Goal: Task Accomplishment & Management: Use online tool/utility

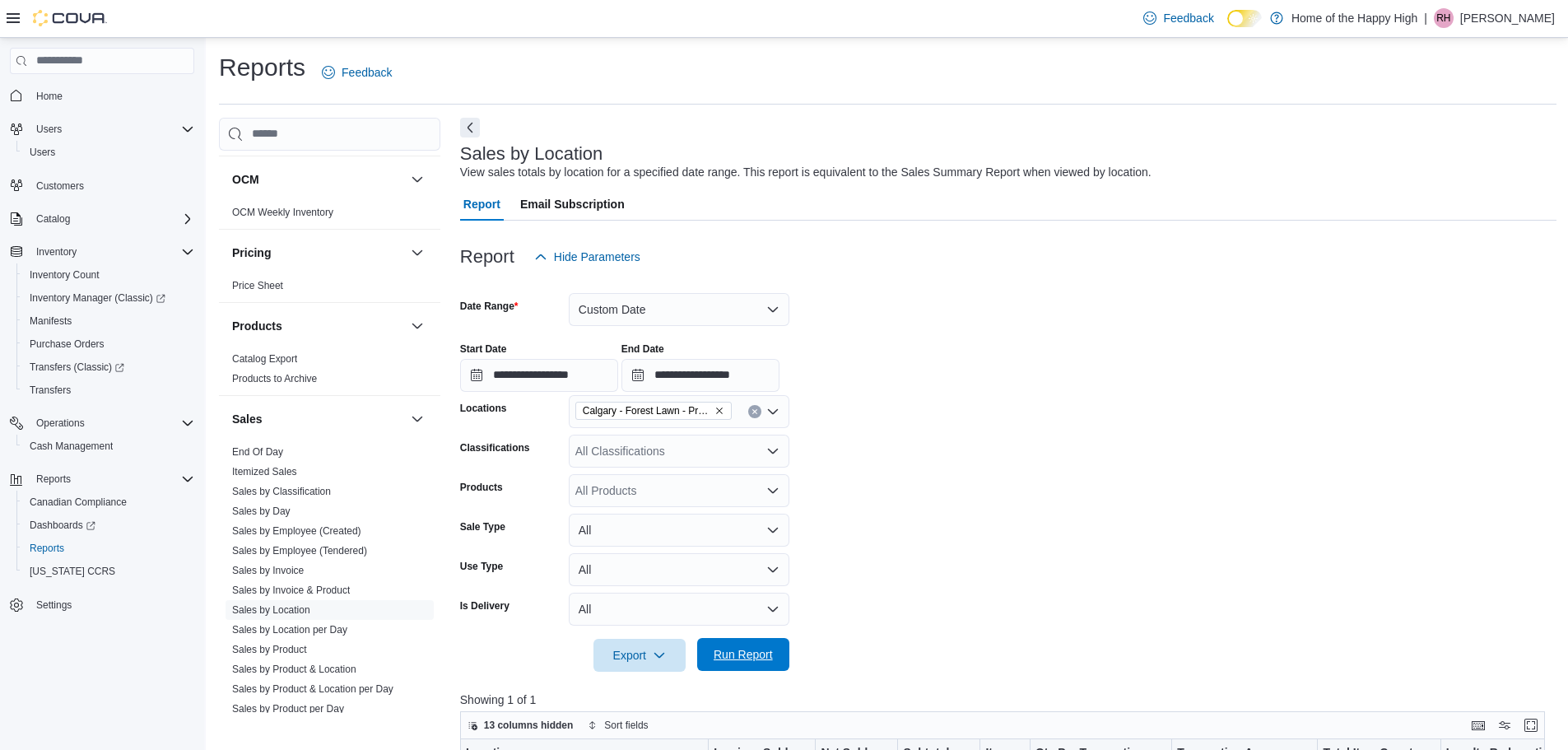
click at [770, 657] on span "Run Report" at bounding box center [744, 654] width 60 height 17
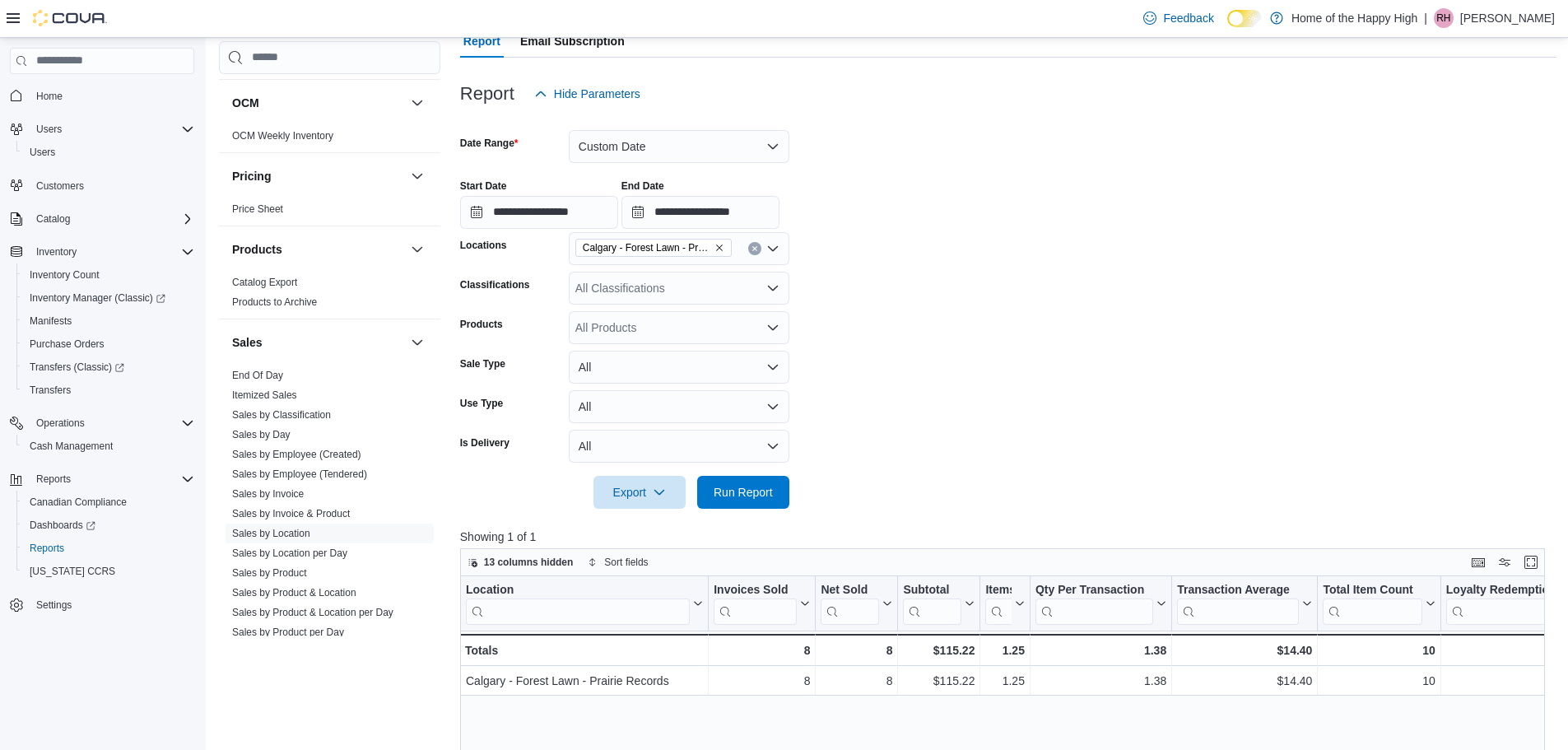
scroll to position [165, 0]
click at [653, 292] on div "All Classifications" at bounding box center [679, 287] width 221 height 33
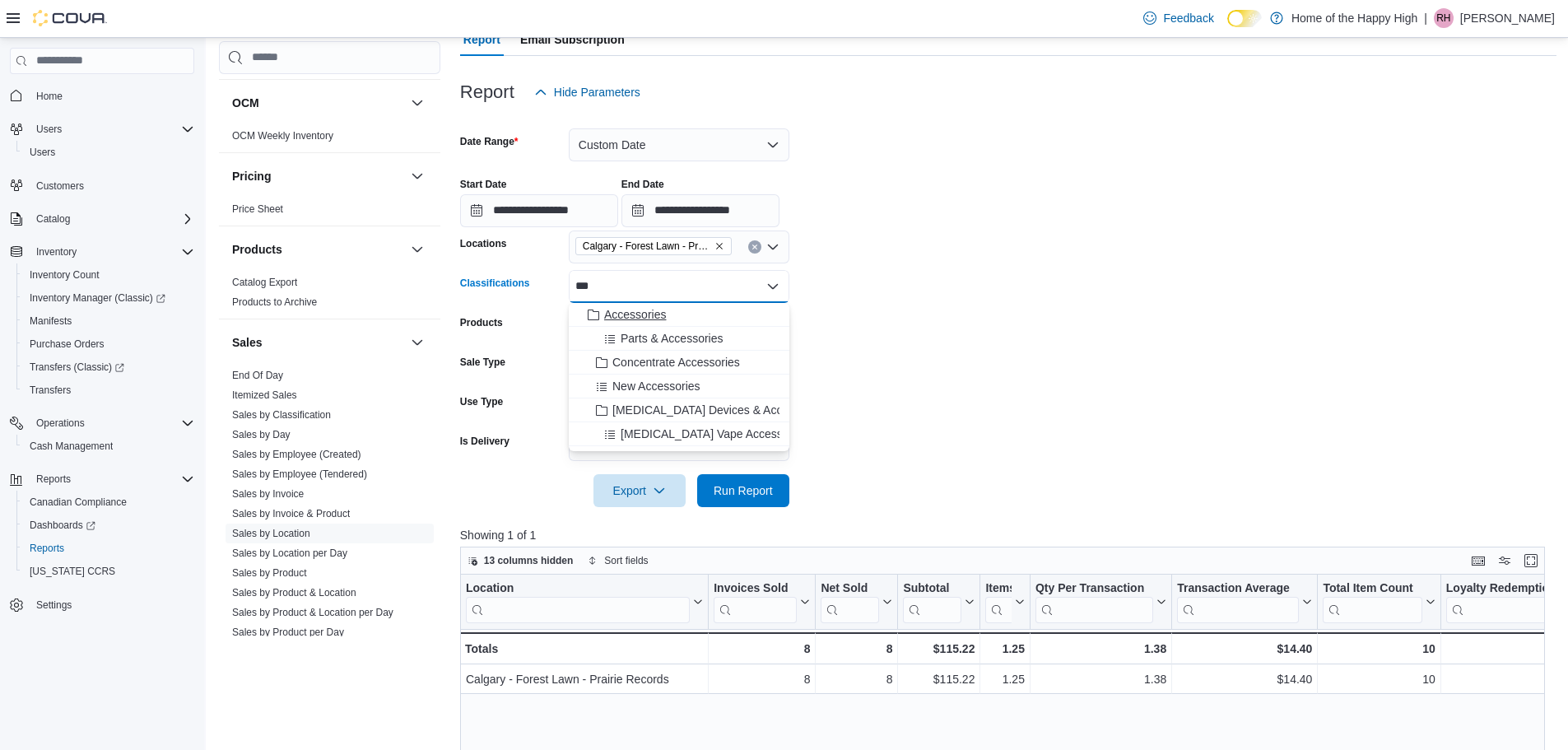
type input "***"
click at [645, 317] on span "Accessories" at bounding box center [635, 315] width 61 height 17
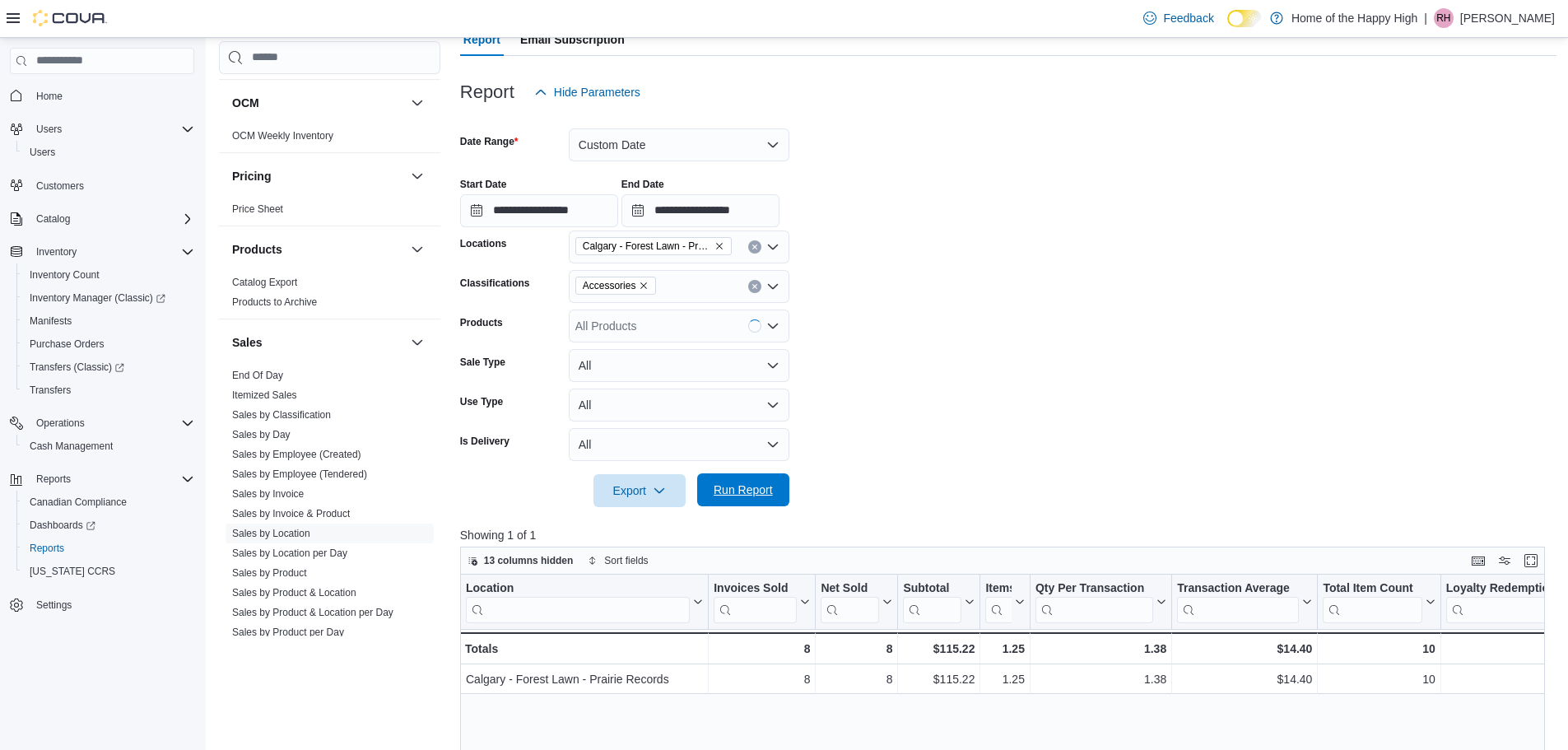
click at [720, 481] on span "Run Report" at bounding box center [743, 490] width 73 height 33
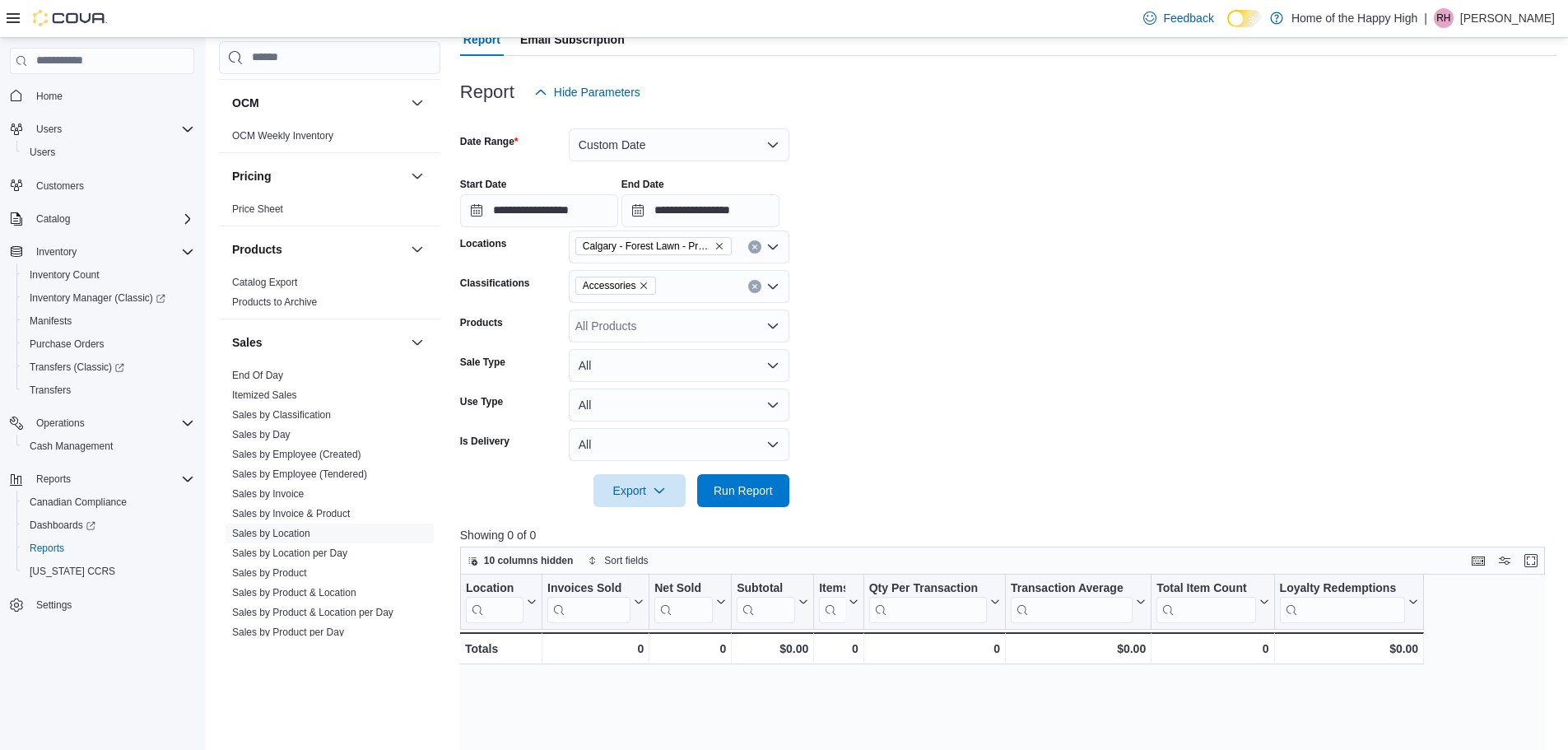
click at [640, 291] on span "Accessories" at bounding box center [616, 286] width 67 height 17
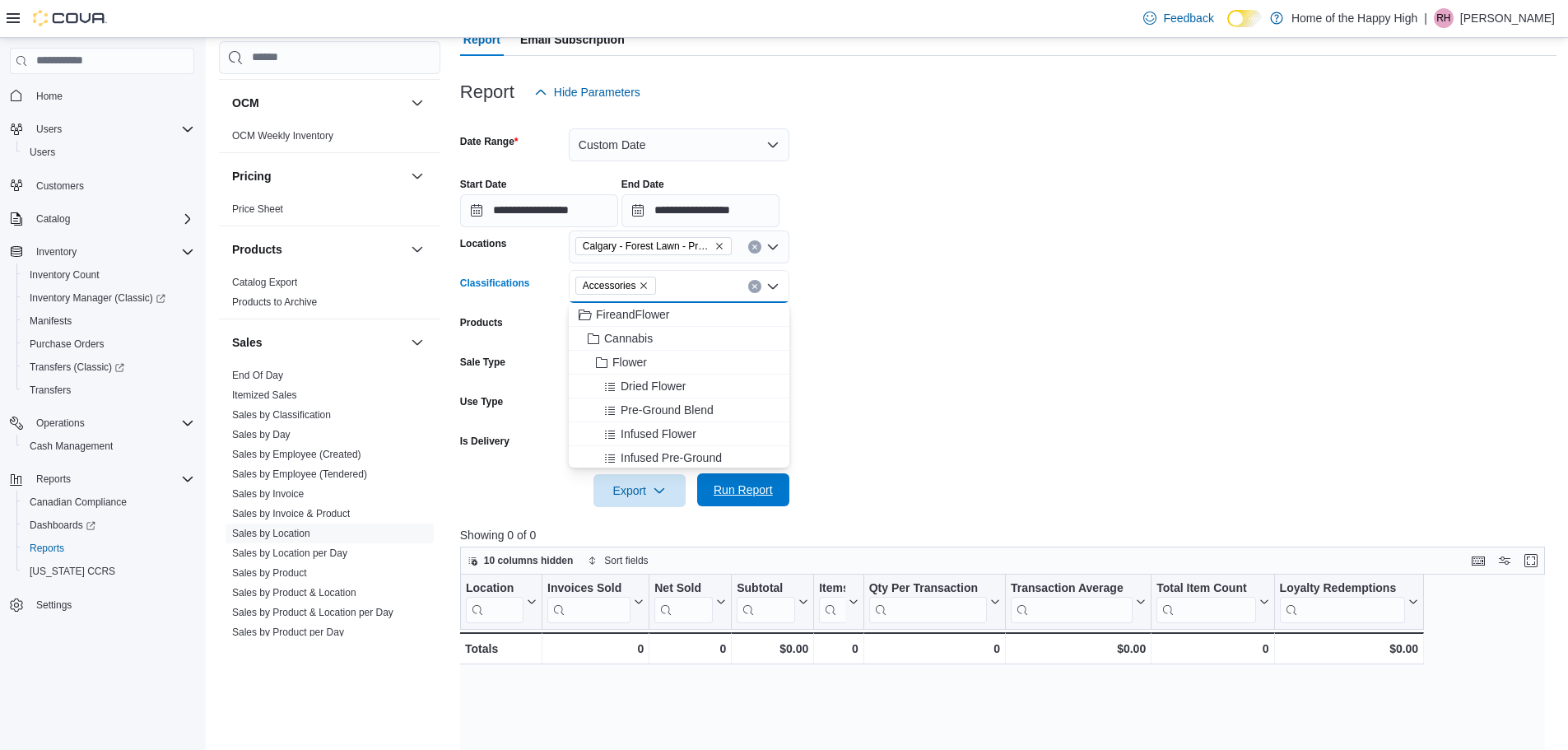
click at [750, 489] on span "Run Report" at bounding box center [744, 490] width 60 height 17
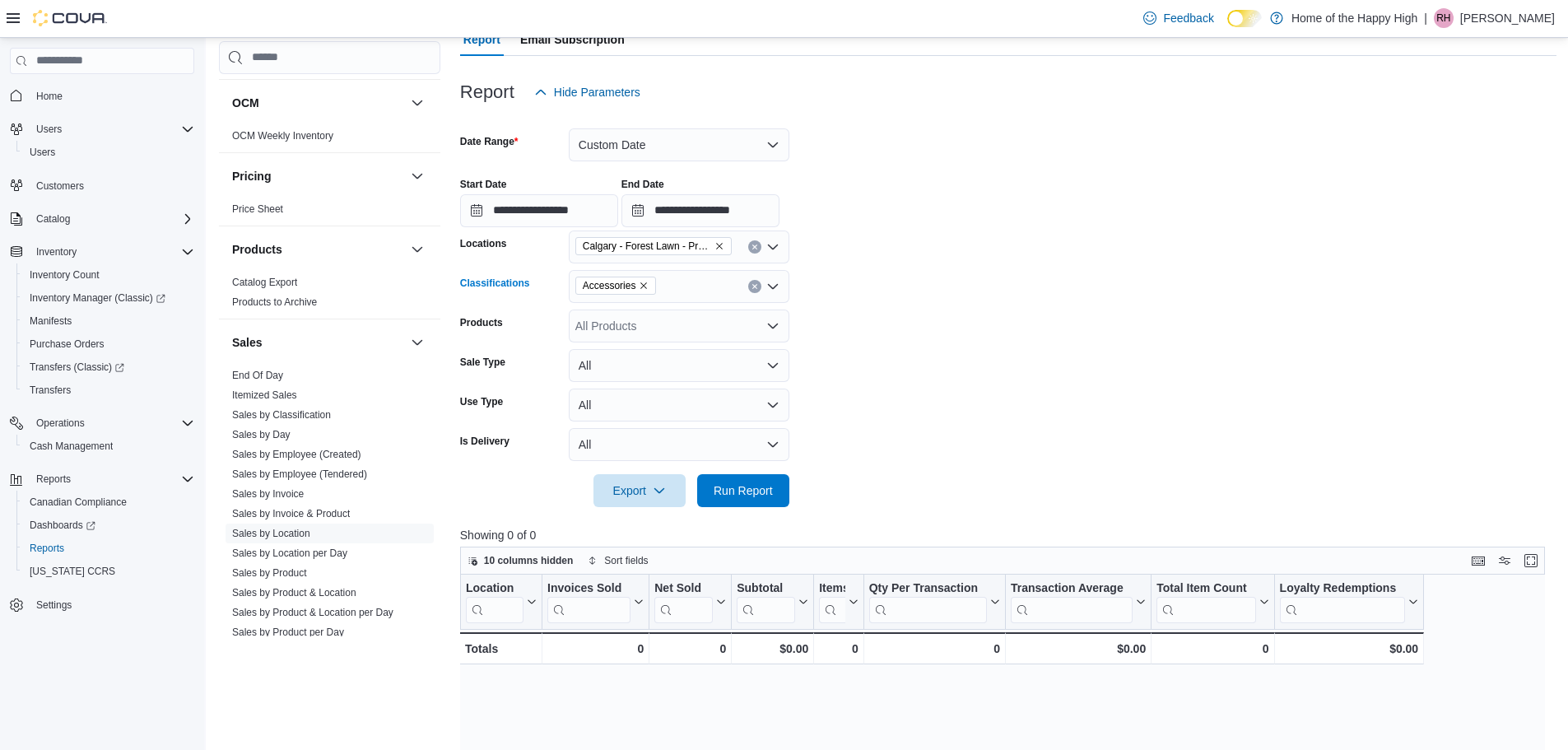
click at [646, 283] on icon "Remove Accessories from selection in this group" at bounding box center [643, 285] width 10 height 10
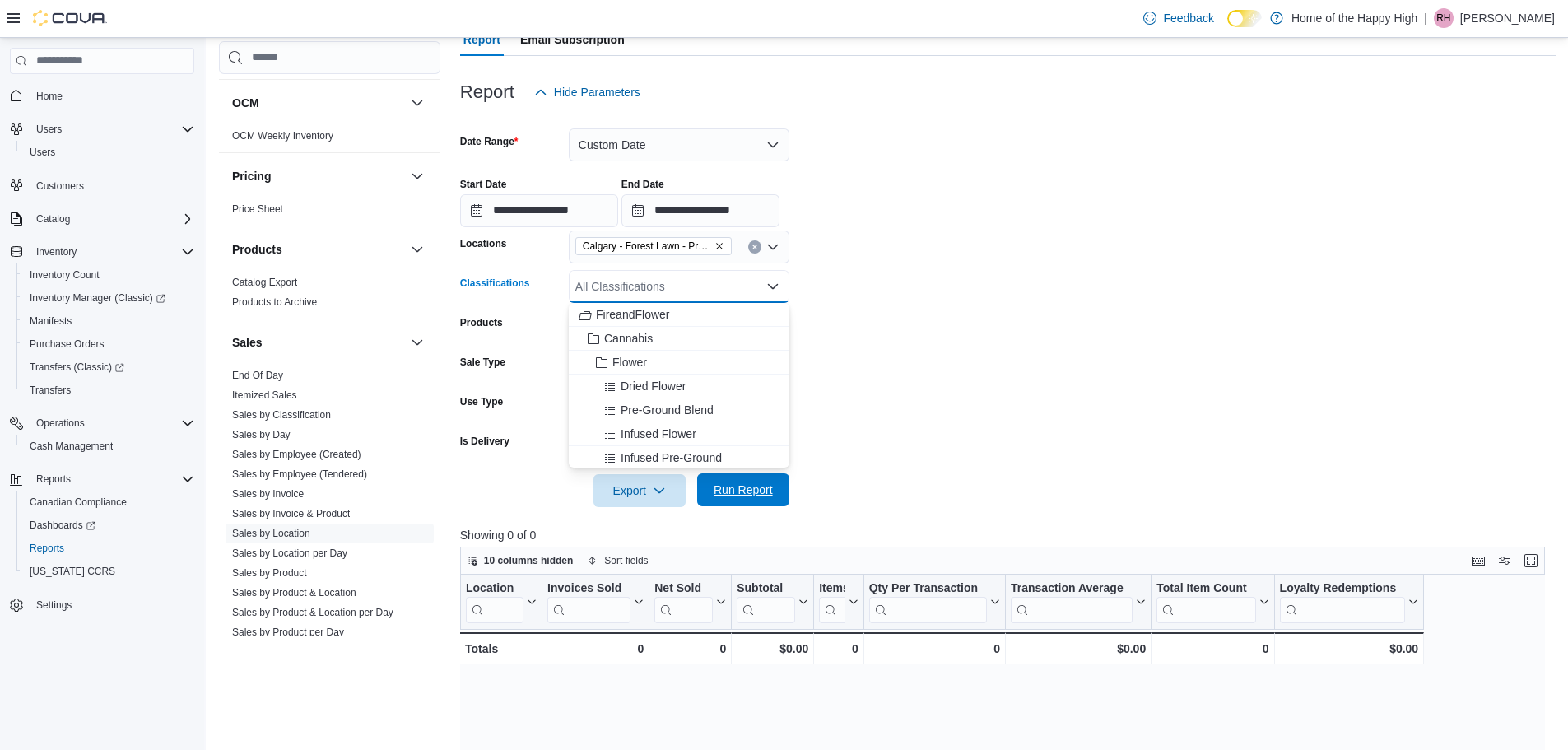
click at [752, 480] on span "Run Report" at bounding box center [743, 490] width 73 height 33
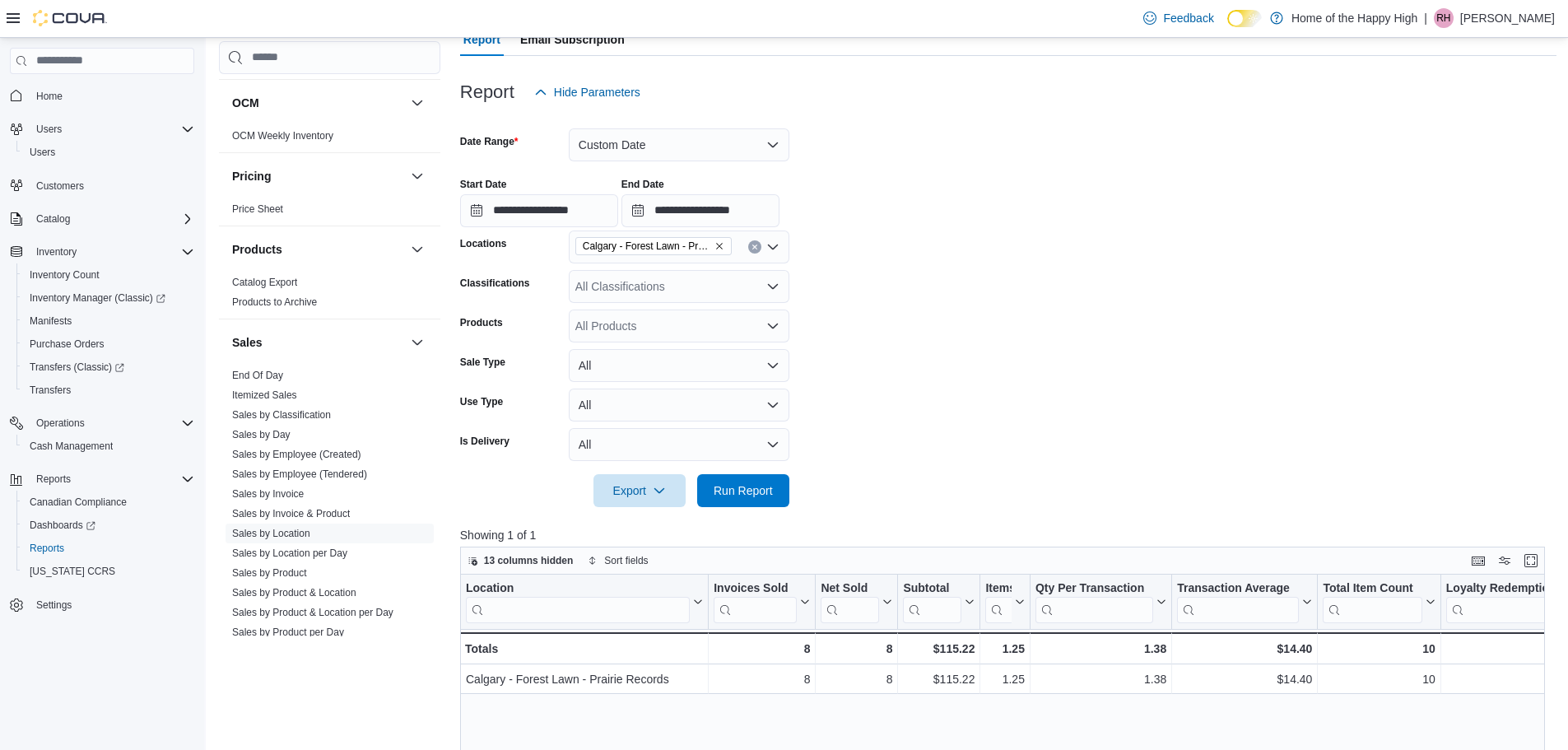
click at [999, 308] on form "**********" at bounding box center [1008, 308] width 1097 height 399
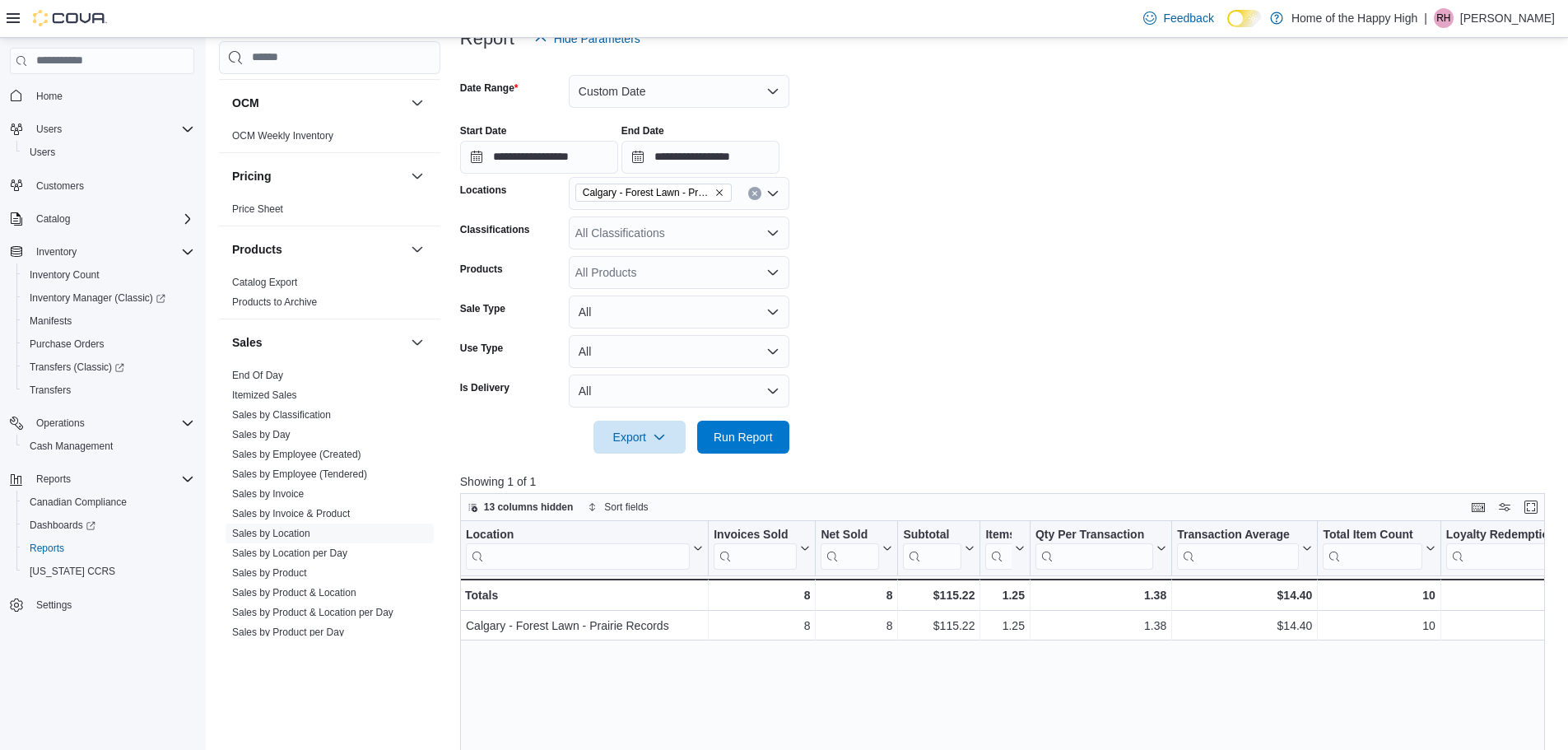
scroll to position [247, 0]
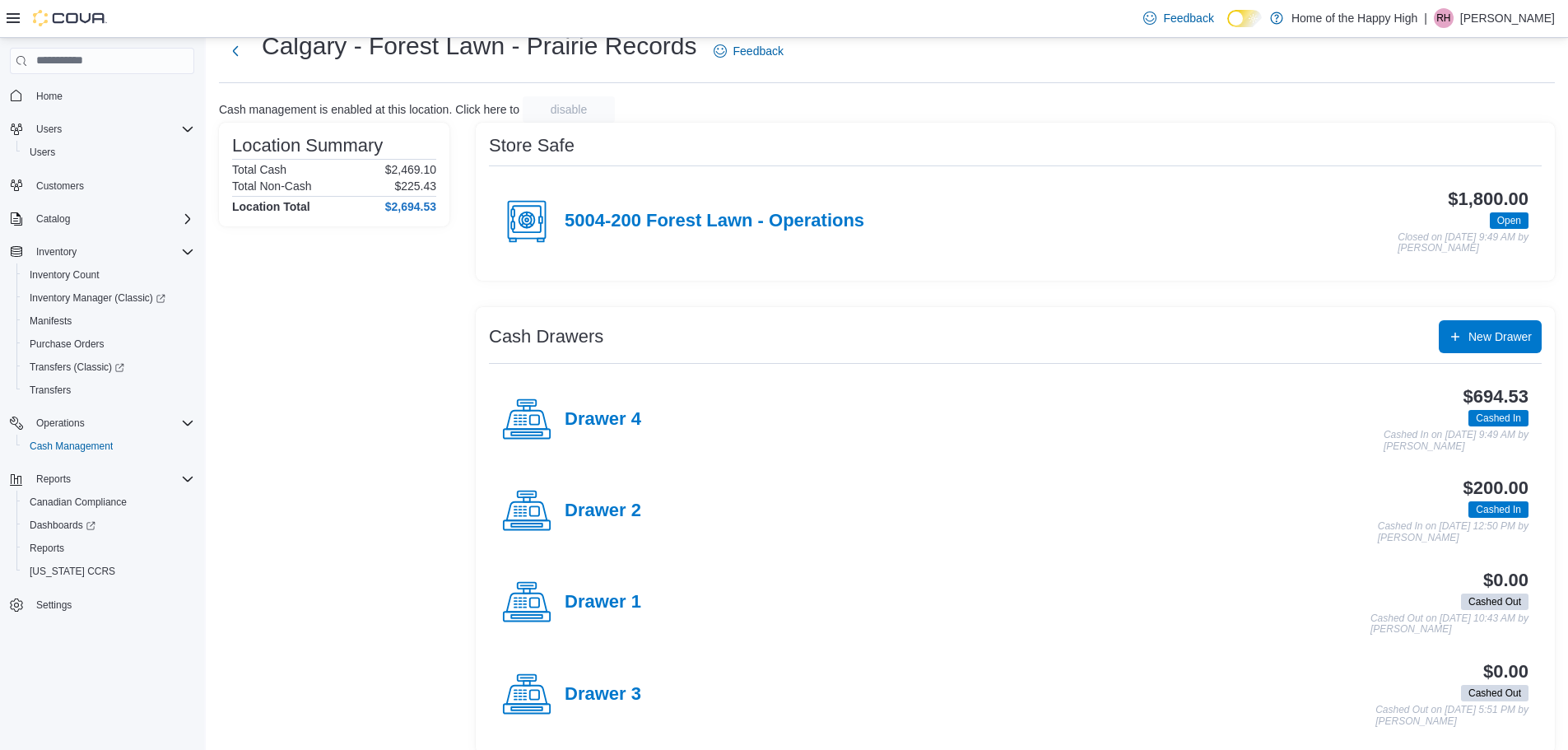
scroll to position [68, 0]
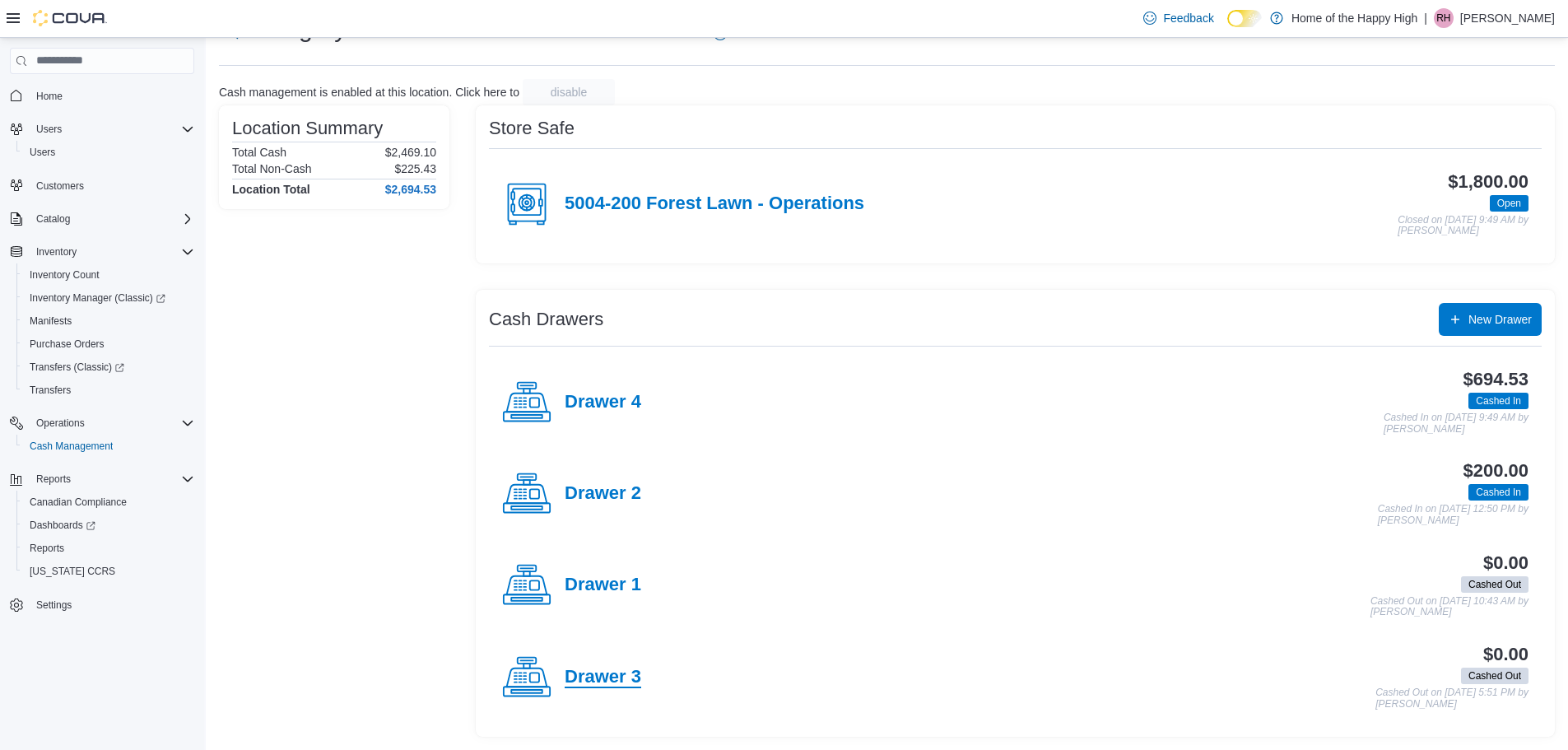
click at [590, 676] on h4 "Drawer 3" at bounding box center [603, 677] width 76 height 21
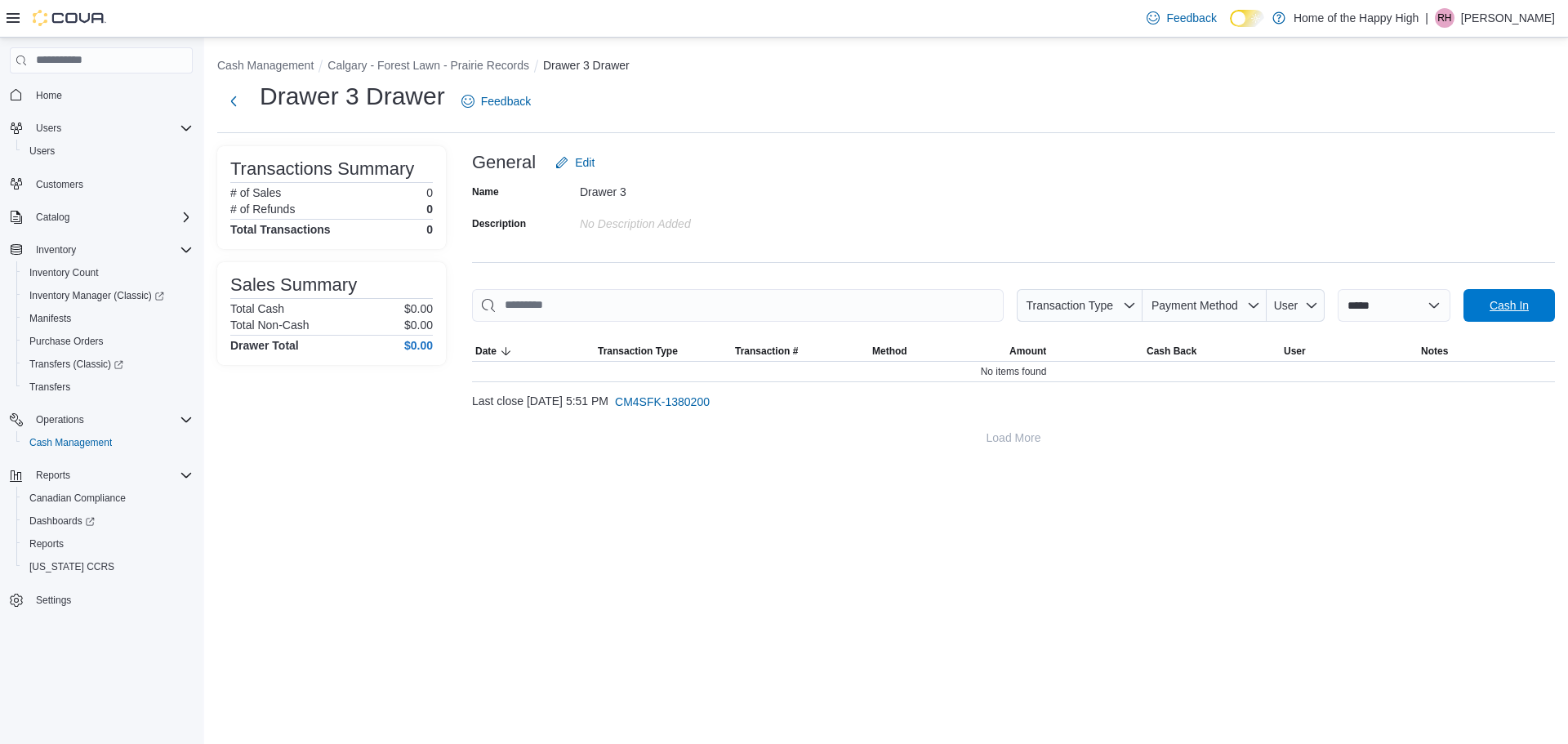
click at [1495, 308] on span "Cash In" at bounding box center [1509, 305] width 39 height 17
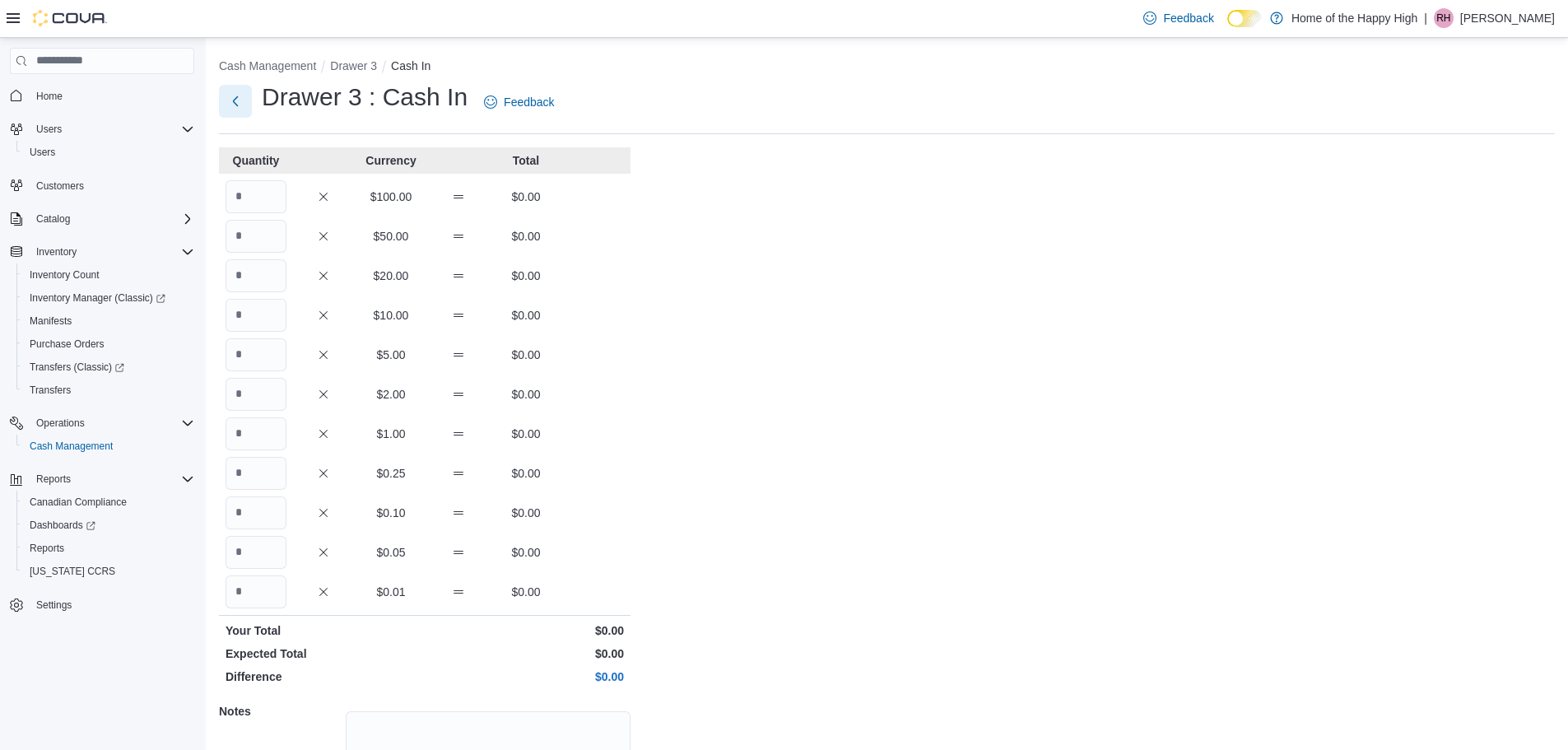
click at [241, 104] on button "Next" at bounding box center [236, 102] width 33 height 33
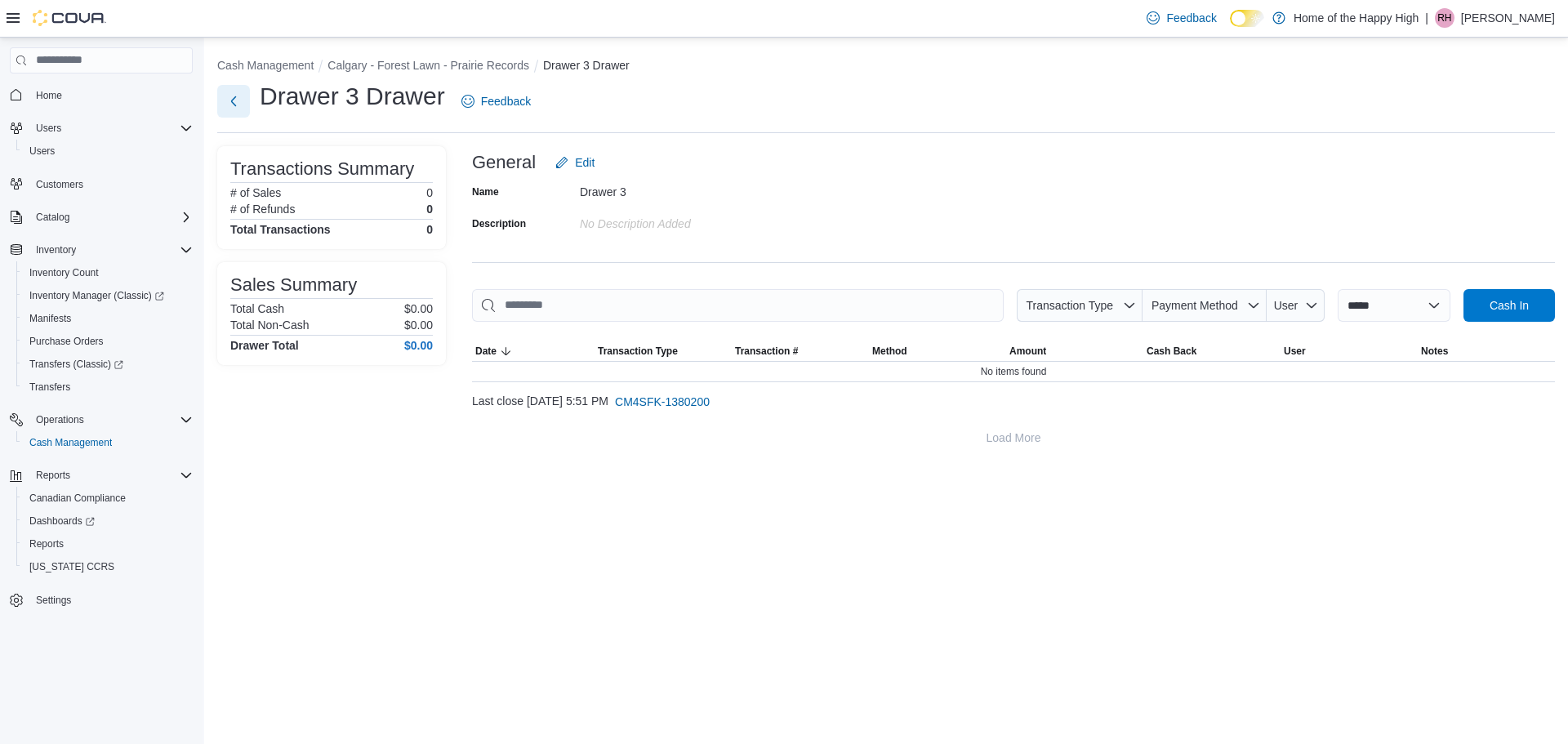
click at [239, 103] on button "Next" at bounding box center [234, 102] width 33 height 33
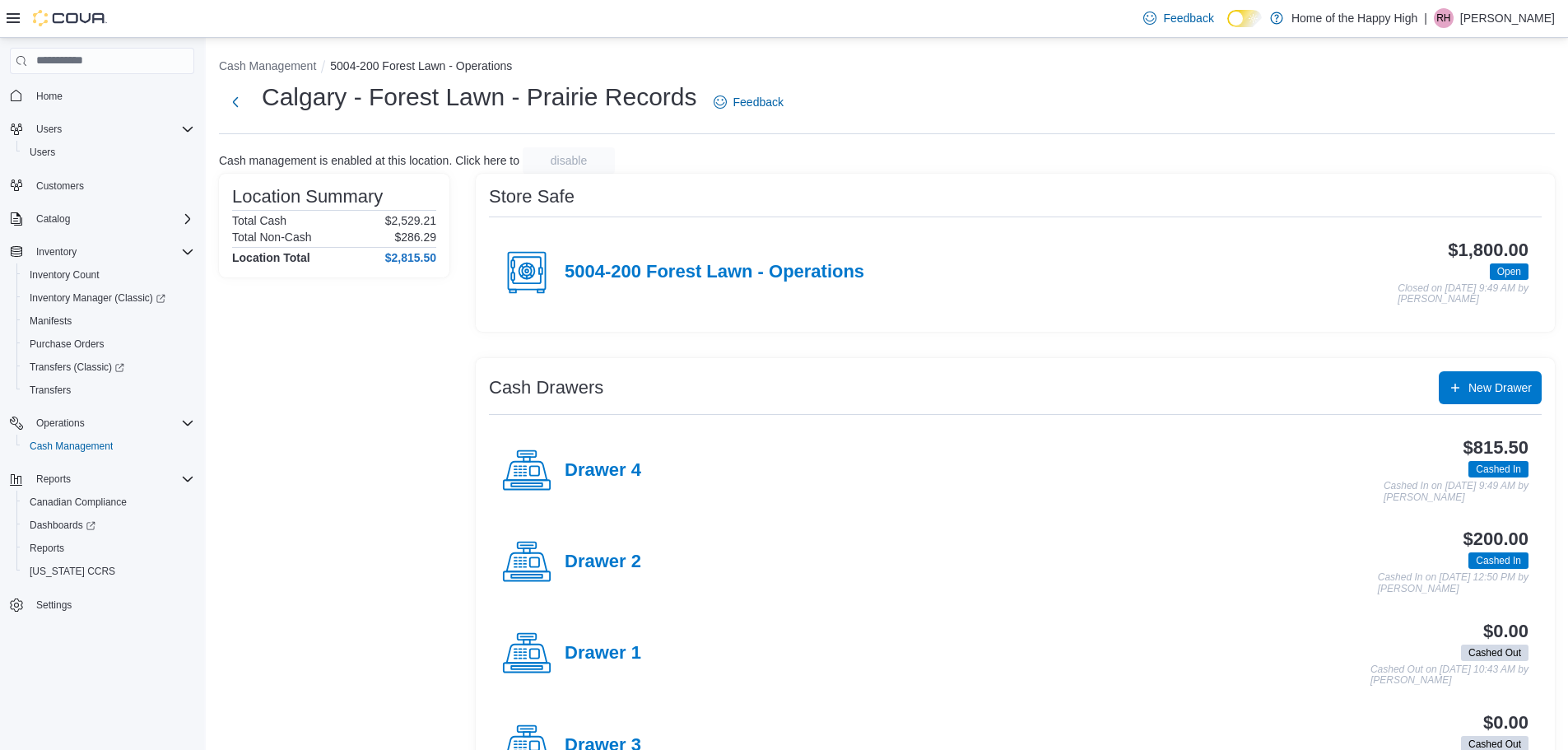
click at [596, 743] on h4 "Drawer 3" at bounding box center [603, 746] width 76 height 21
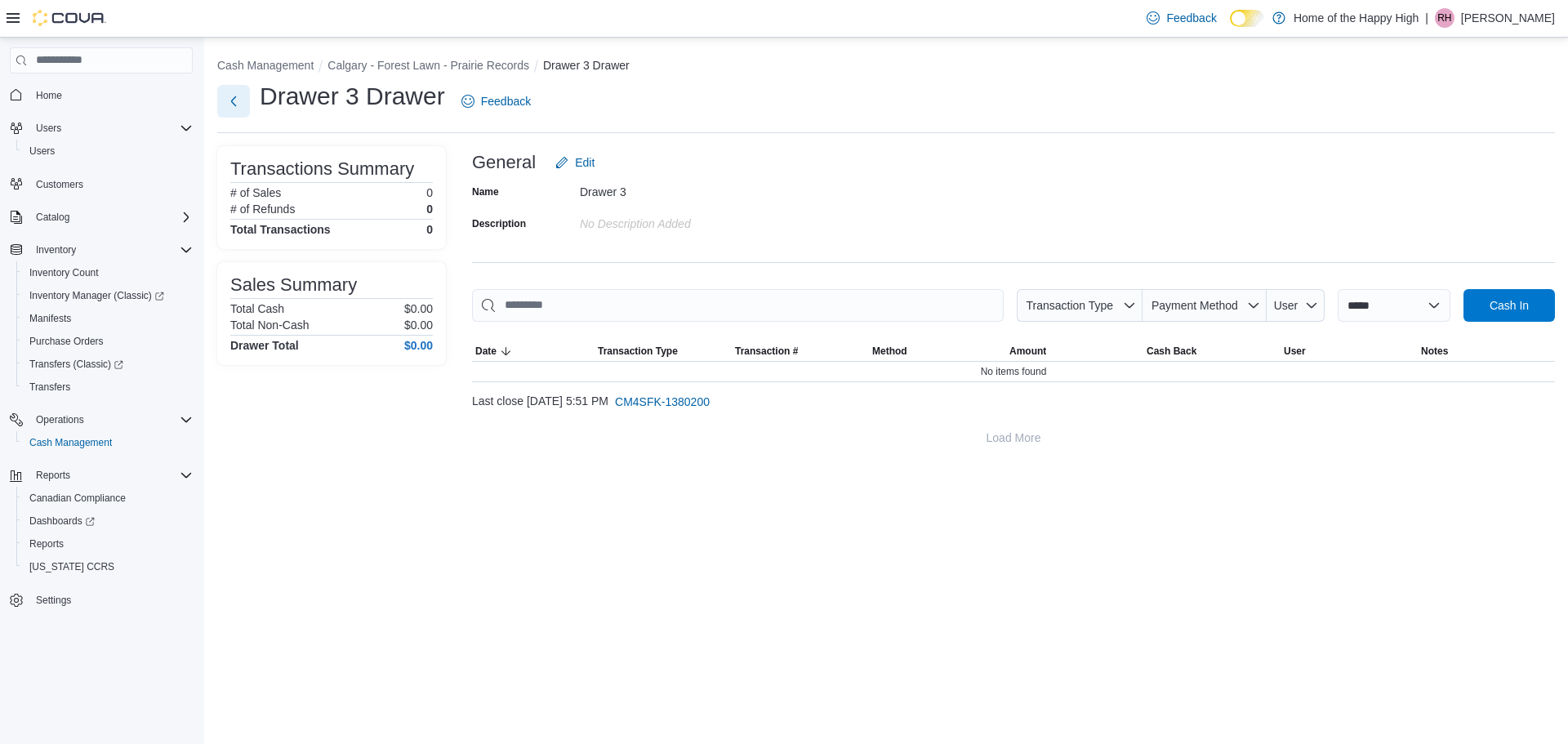
click at [239, 106] on button "Next" at bounding box center [234, 102] width 33 height 33
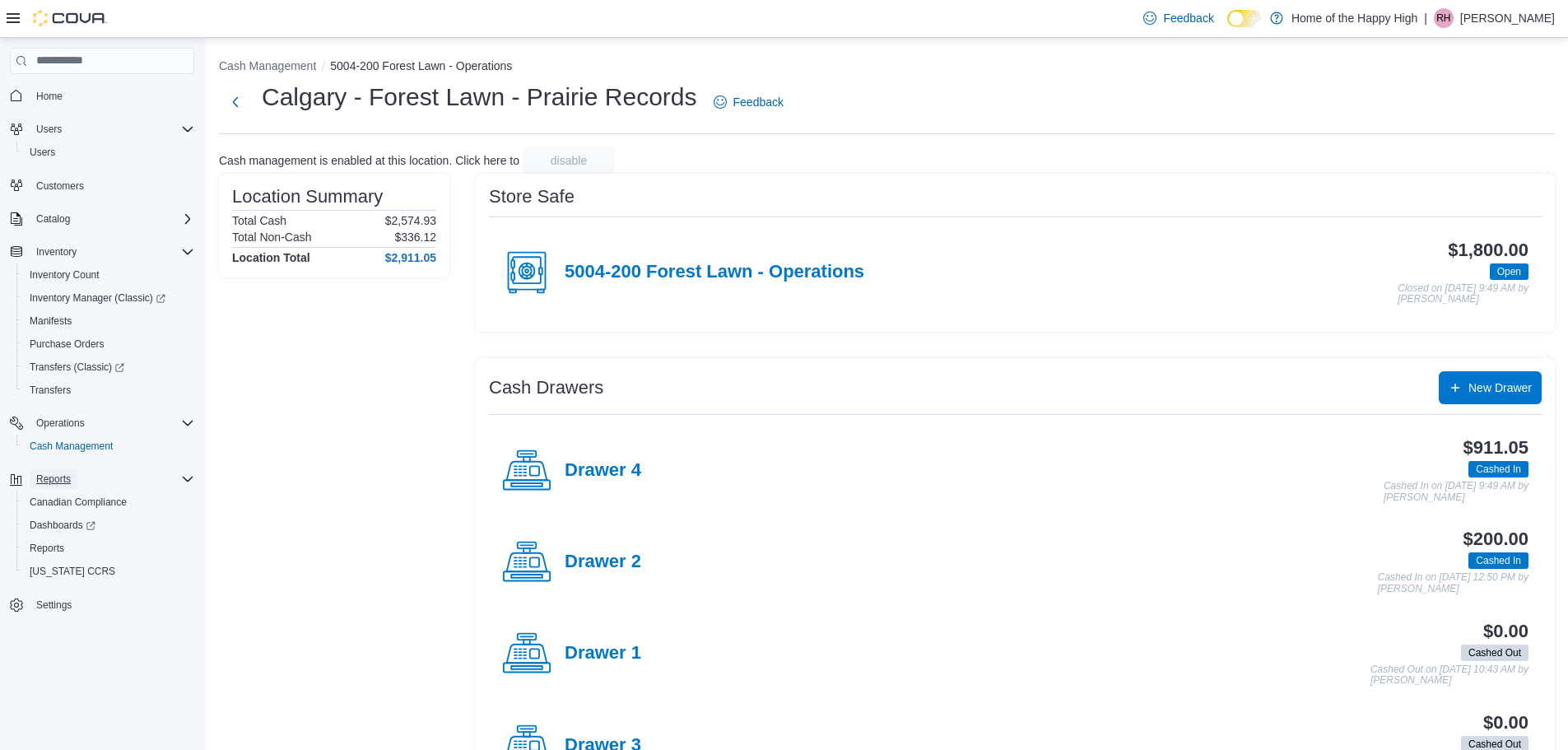
click at [51, 472] on span "Reports" at bounding box center [53, 478] width 34 height 13
click at [43, 487] on span "Reports" at bounding box center [53, 479] width 34 height 20
click at [62, 544] on span "Reports" at bounding box center [46, 548] width 34 height 13
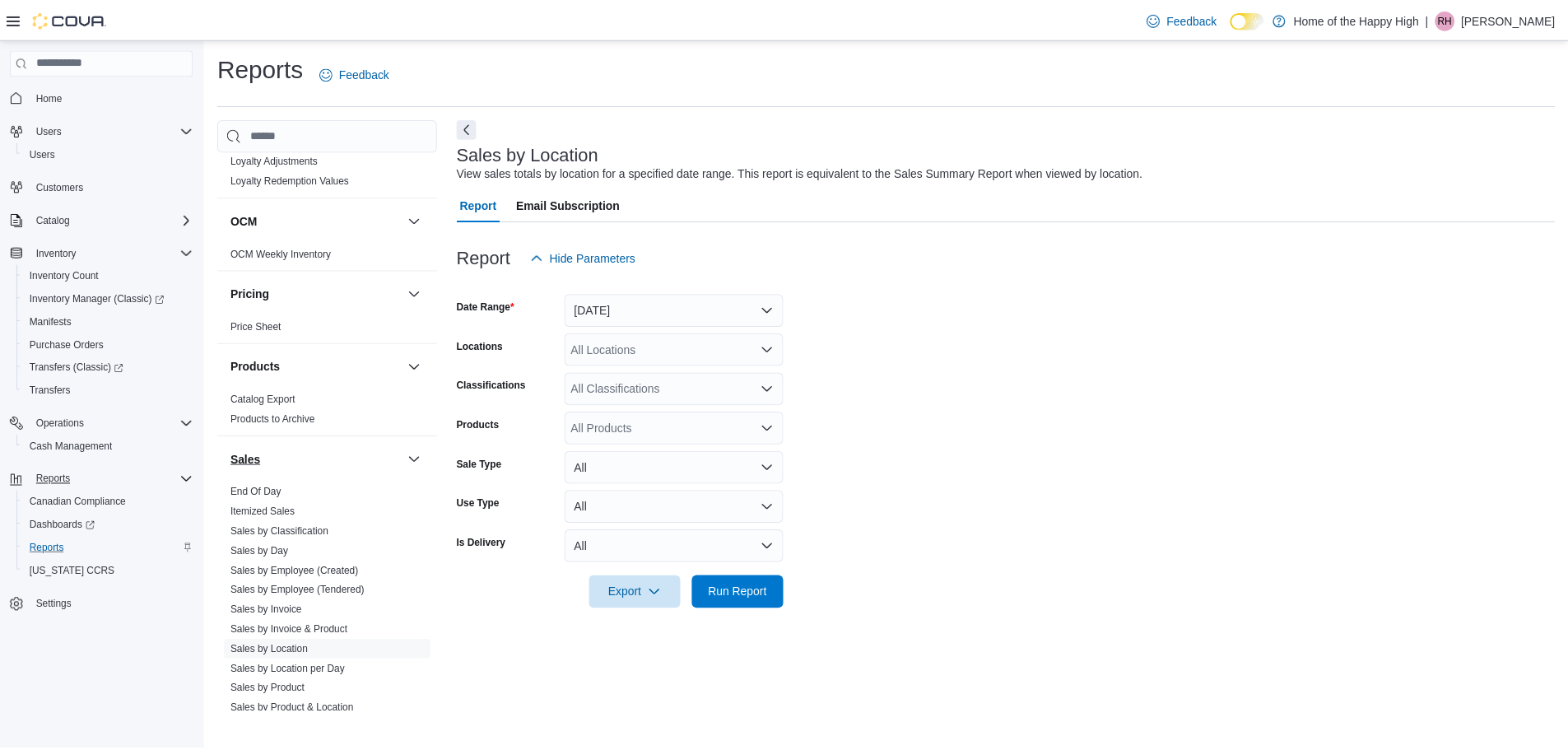
scroll to position [946, 0]
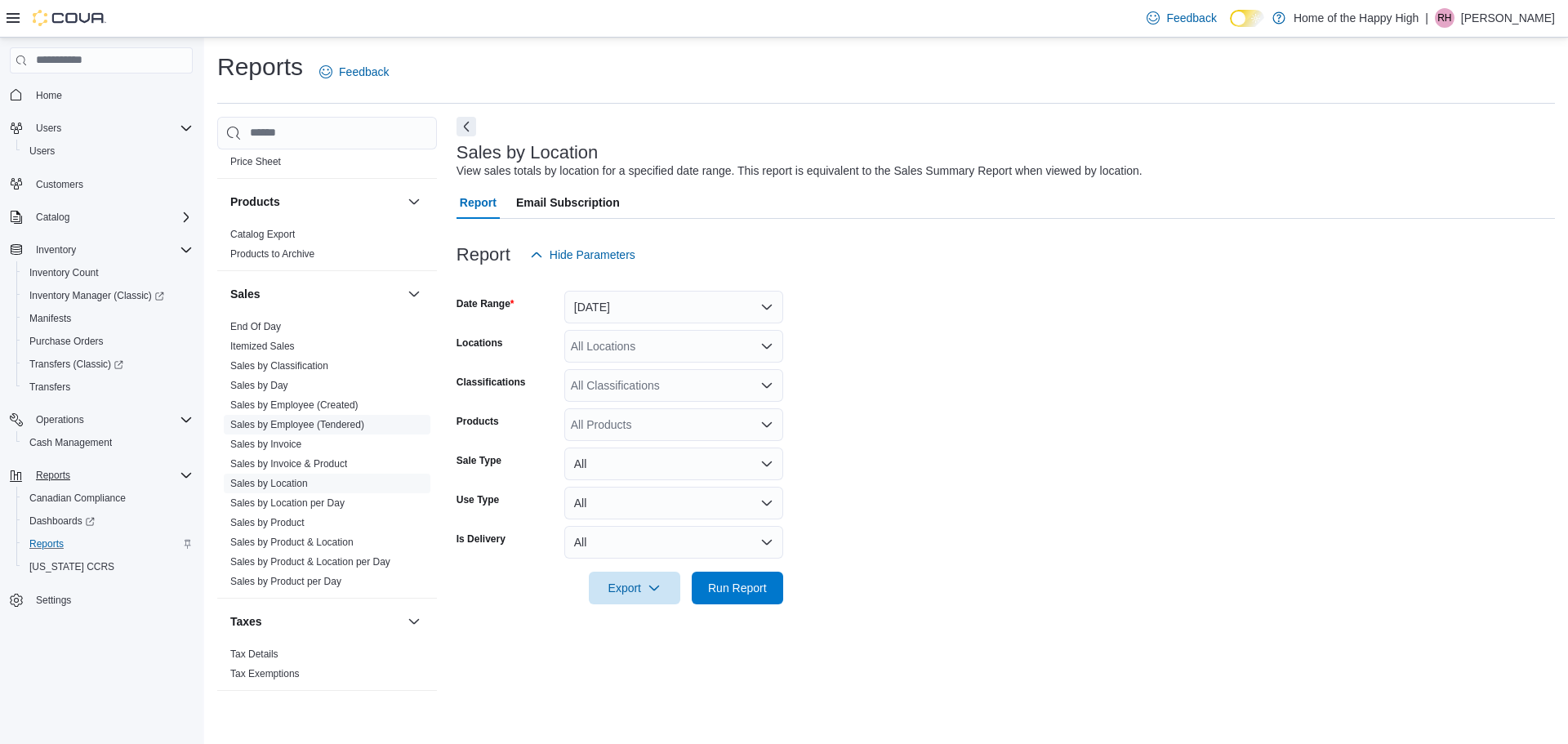
click at [264, 428] on link "Sales by Employee (Tendered)" at bounding box center [297, 424] width 134 height 11
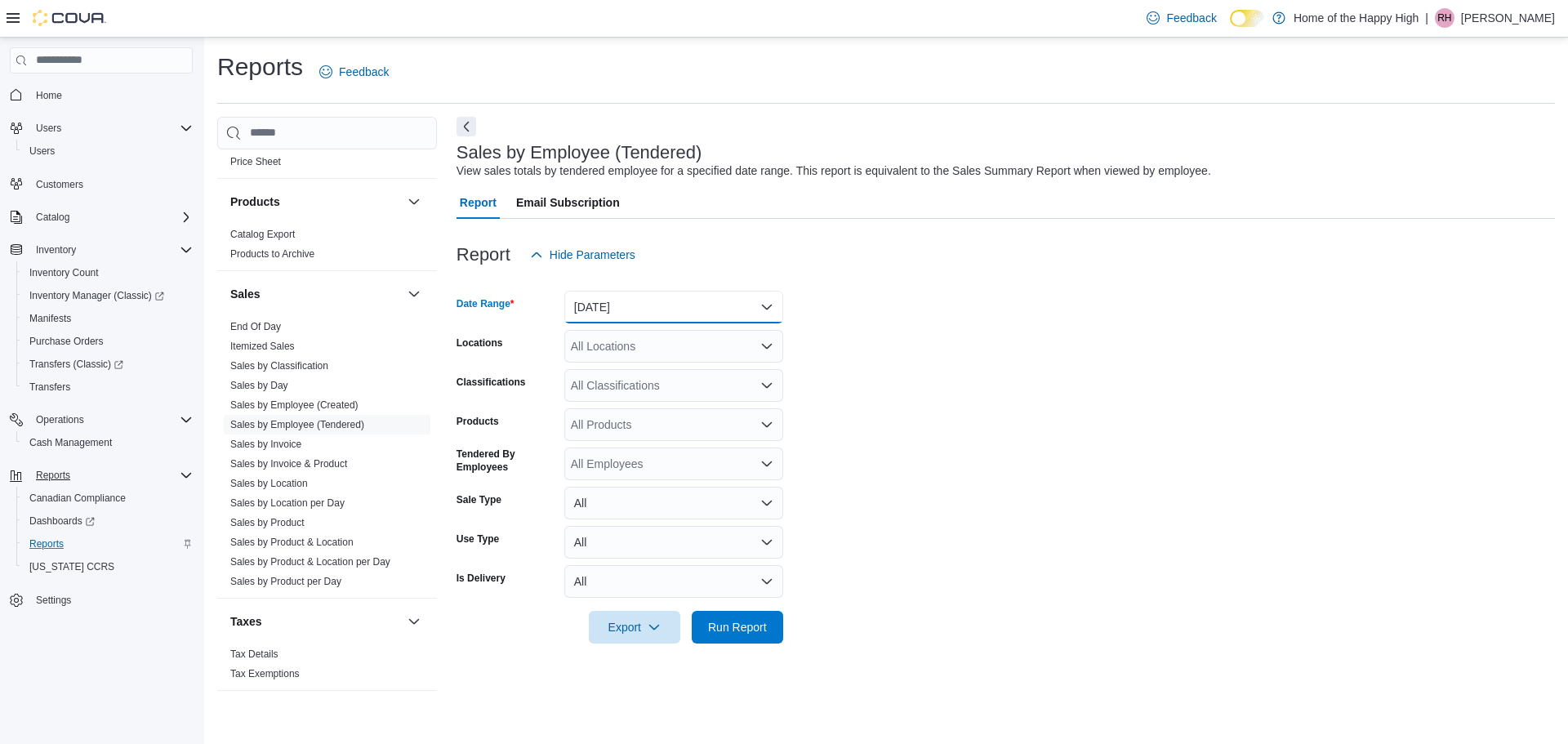
click at [592, 301] on button "Yesterday" at bounding box center [674, 308] width 219 height 33
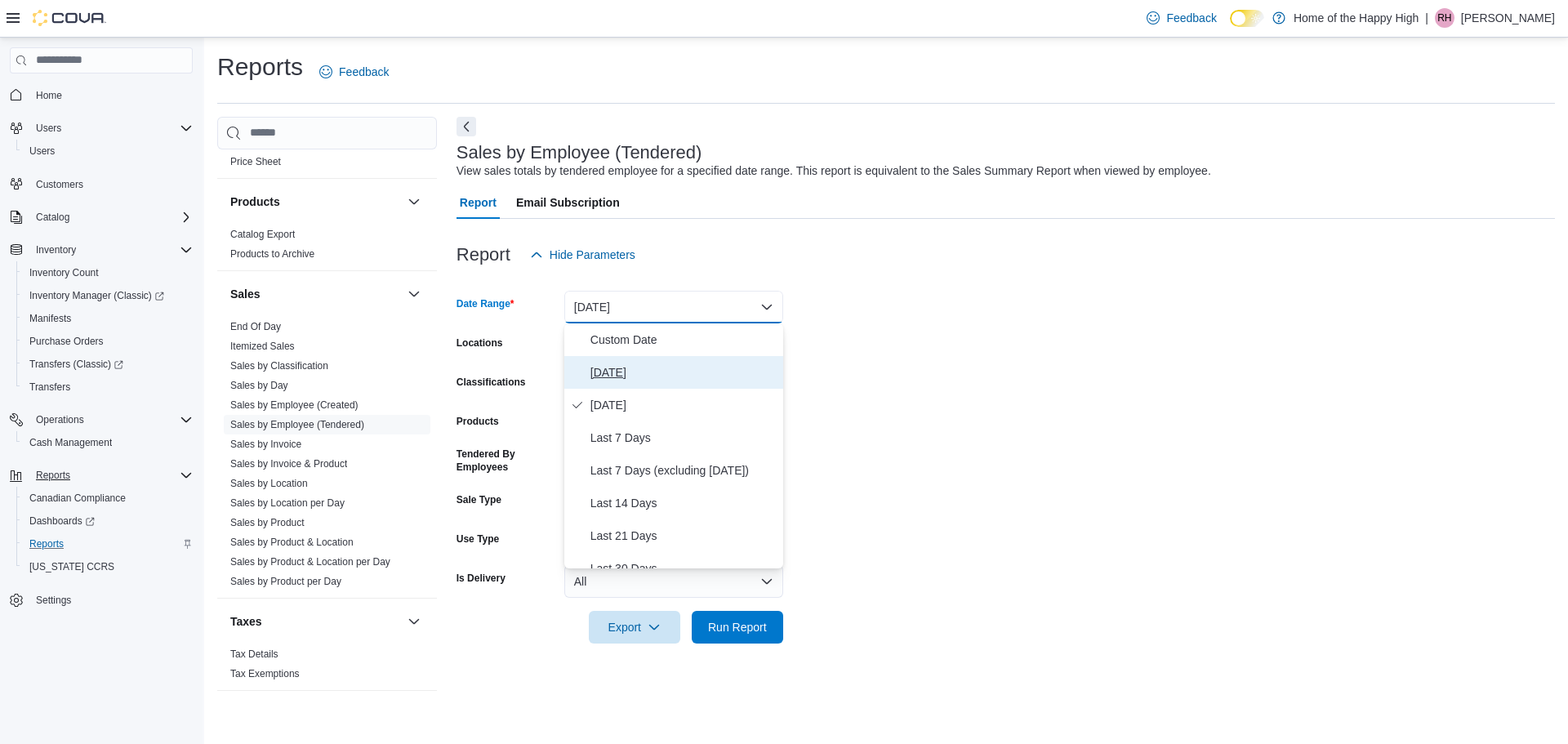
click at [612, 368] on span "Today" at bounding box center [683, 372] width 186 height 20
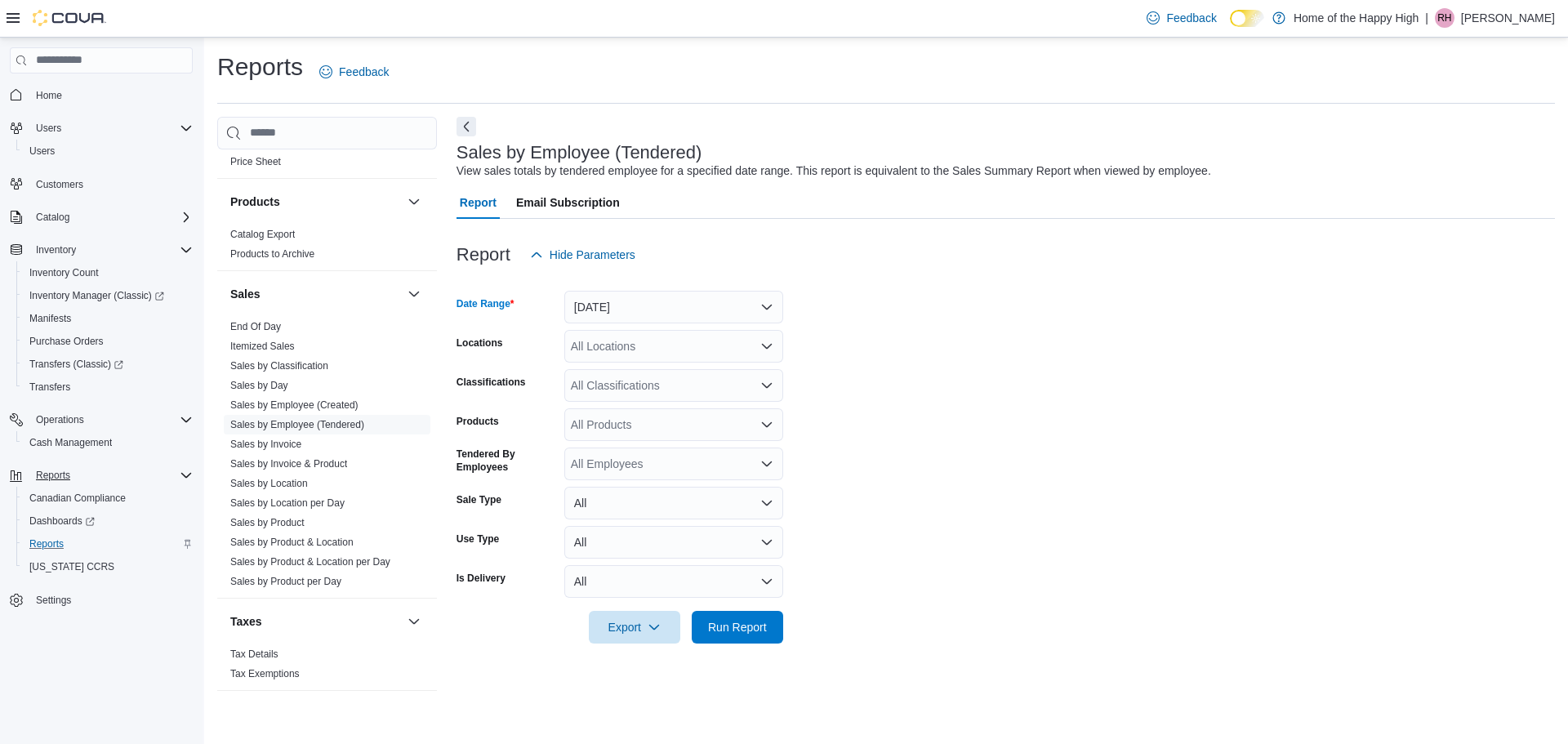
click at [603, 358] on div "All Locations" at bounding box center [674, 347] width 219 height 33
type input "******"
click at [707, 402] on span "Calgary - Forest Lawn - Prairie Records" at bounding box center [725, 397] width 202 height 17
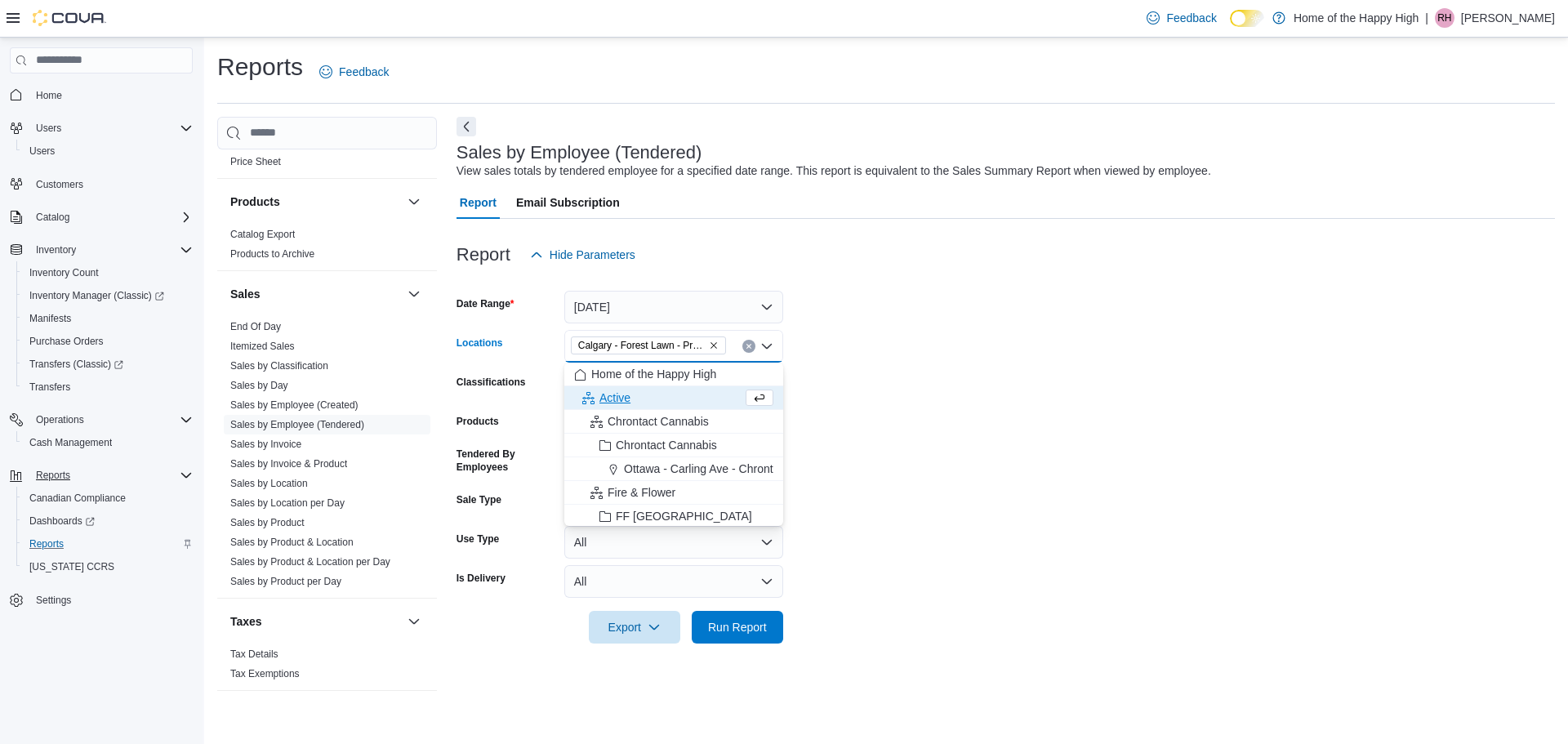
click at [878, 440] on form "Date Range Today Locations Calgary - Forest Lawn - Prairie Records Combo box. S…" at bounding box center [1006, 457] width 1099 height 372
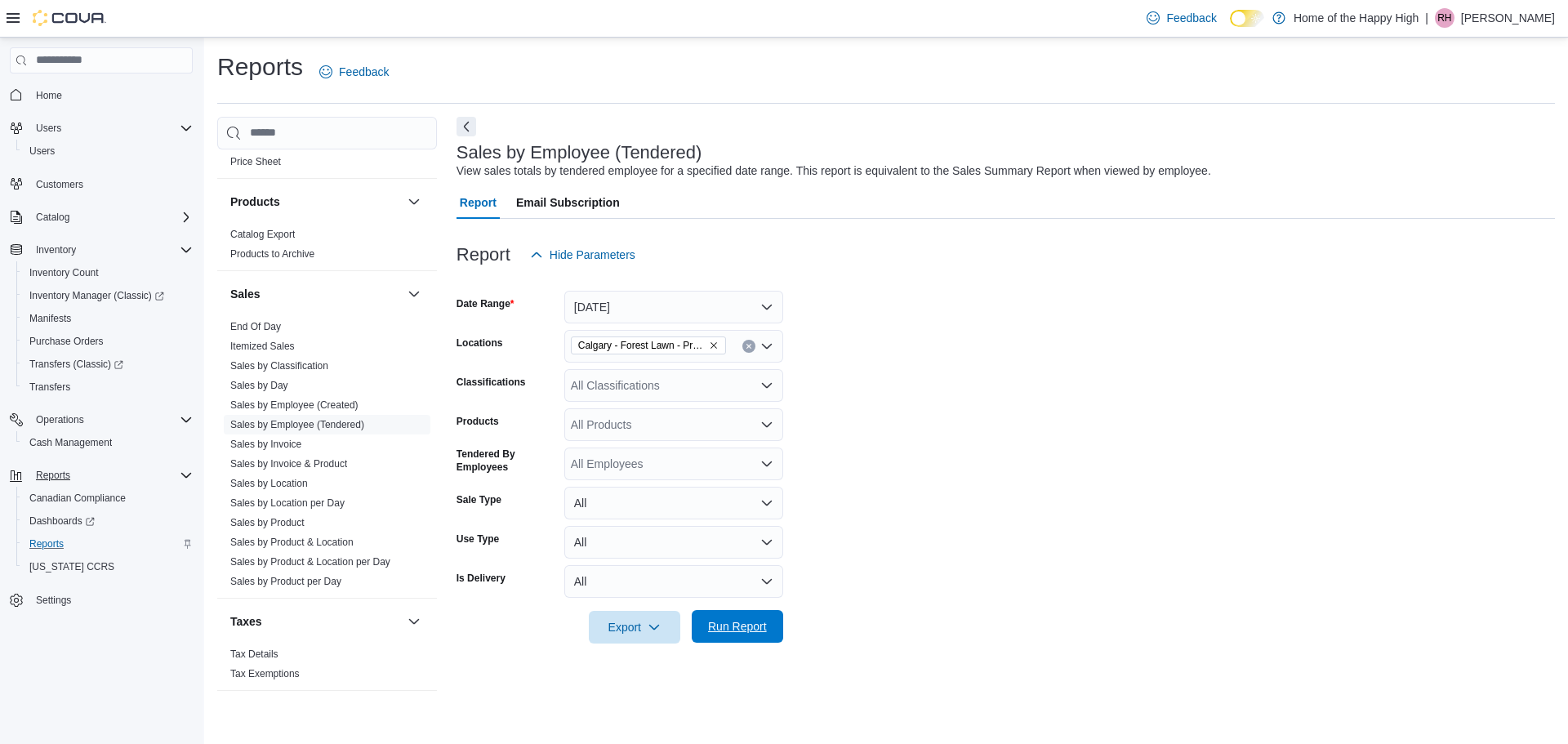
click at [755, 639] on span "Run Report" at bounding box center [737, 627] width 72 height 33
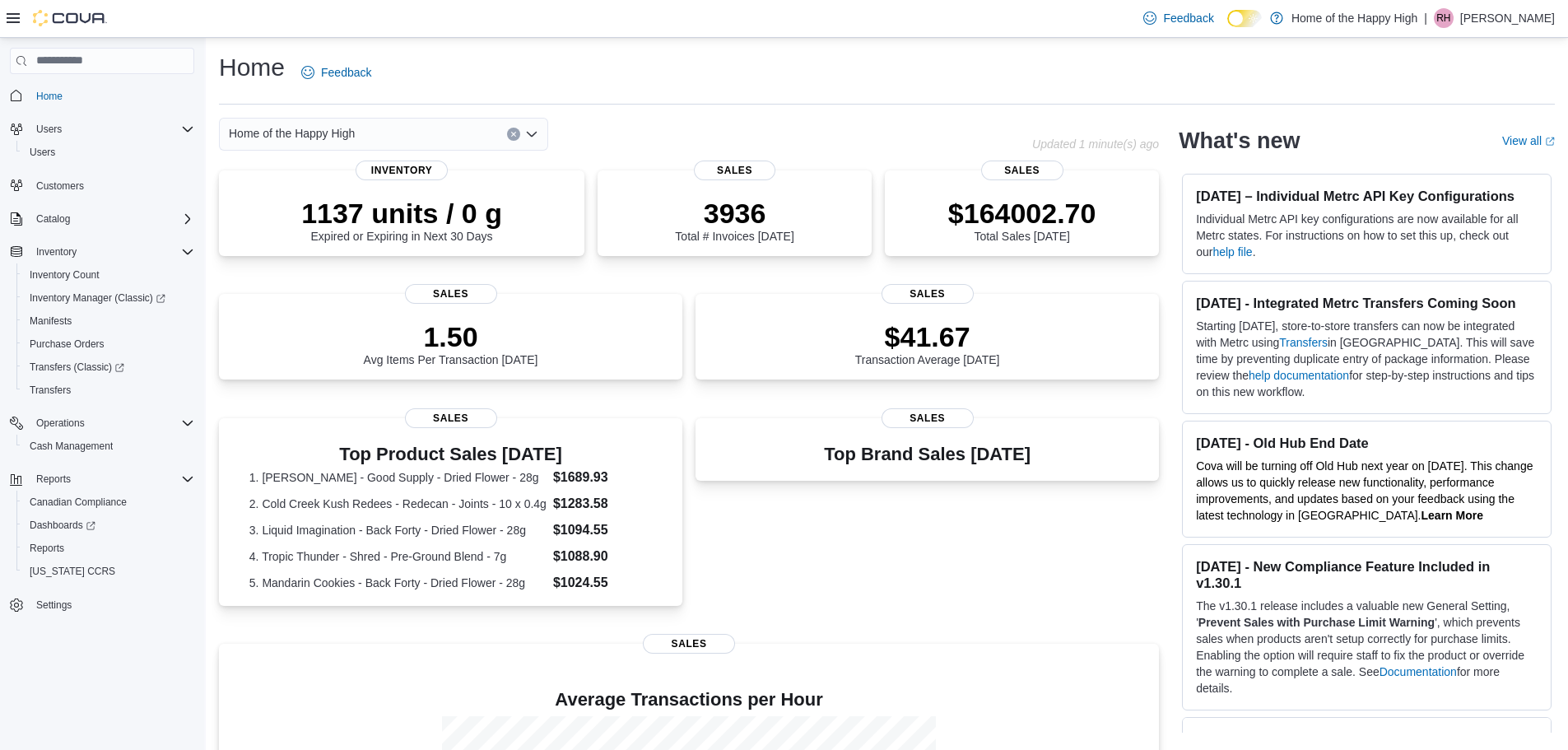
click at [1500, 24] on p "[PERSON_NAME]" at bounding box center [1508, 18] width 95 height 20
click at [1446, 168] on span "Sign Out" at bounding box center [1448, 160] width 45 height 17
